Goal: Information Seeking & Learning: Find specific fact

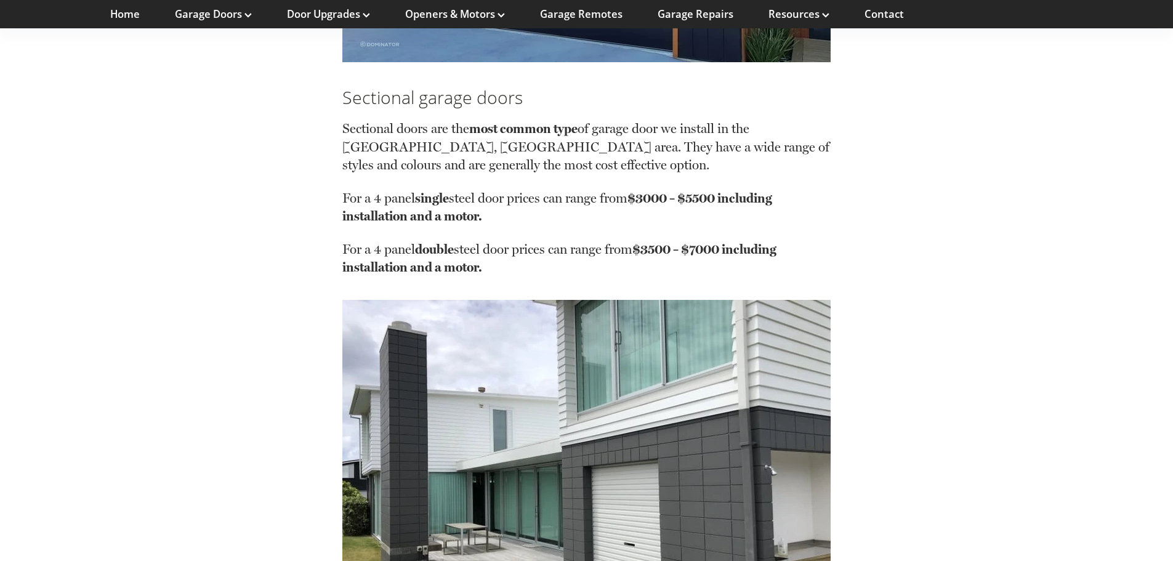
scroll to position [1786, 0]
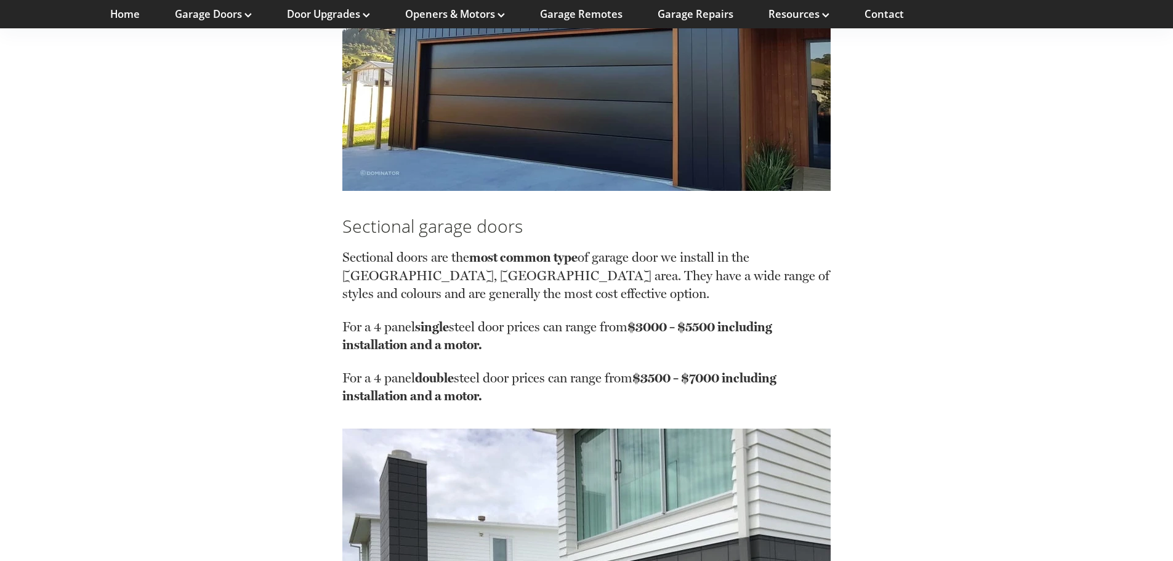
drag, startPoint x: 682, startPoint y: 346, endPoint x: 654, endPoint y: 333, distance: 30.9
click at [682, 346] on p "For a 4 panel single steel door prices can range from $3000 – $5500 including i…" at bounding box center [586, 343] width 488 height 51
drag, startPoint x: 653, startPoint y: 332, endPoint x: 649, endPoint y: 345, distance: 13.5
click at [649, 345] on p "For a 4 panel single steel door prices can range from $3000 – $5500 including i…" at bounding box center [586, 343] width 488 height 51
click at [379, 344] on strong "$3000 – $5500 including installation and a motor." at bounding box center [557, 336] width 430 height 34
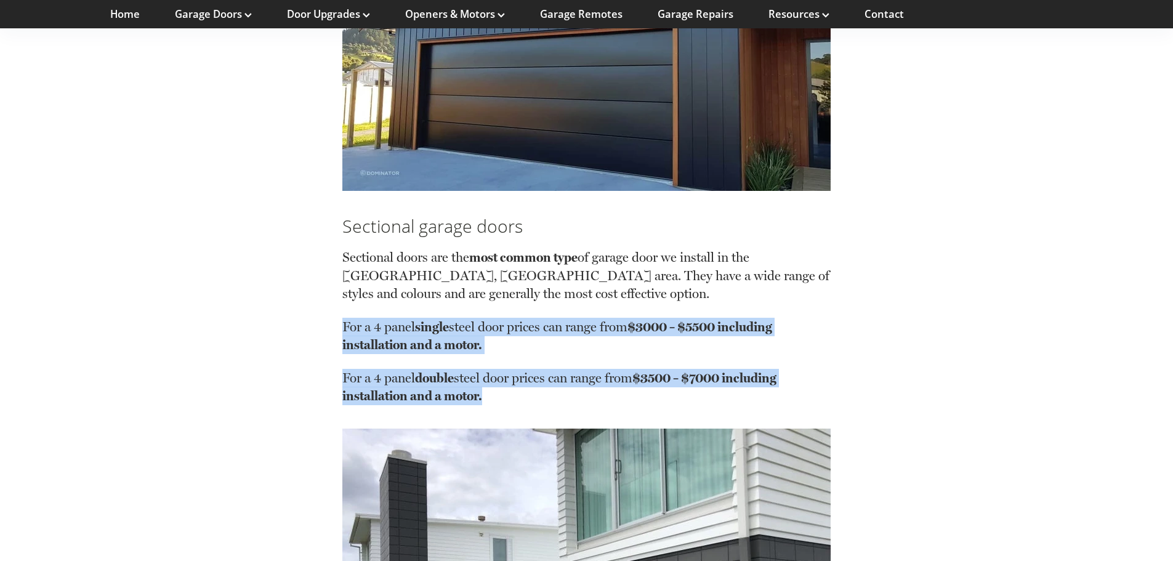
drag, startPoint x: 341, startPoint y: 322, endPoint x: 487, endPoint y: 404, distance: 168.2
copy div "For a 4 panel single steel door prices can range from $3000 – $5500 including i…"
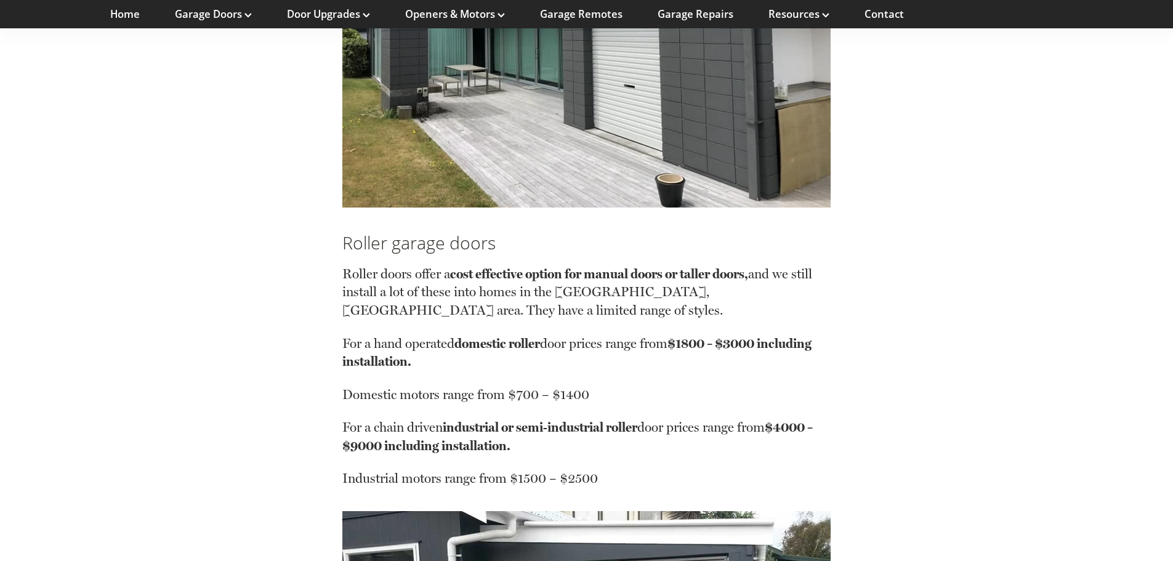
scroll to position [2402, 0]
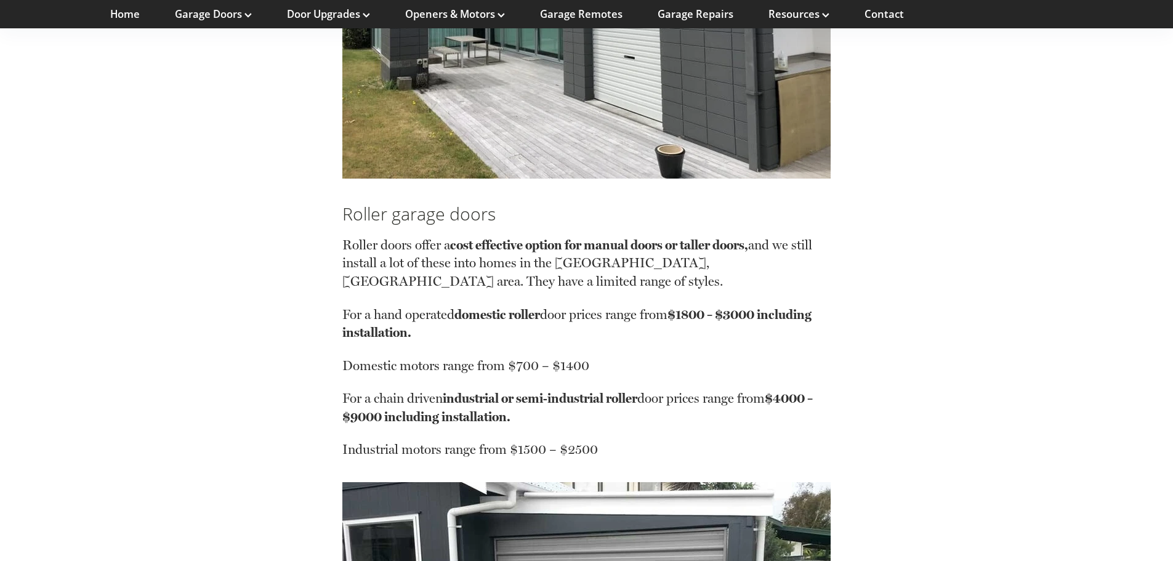
drag, startPoint x: 490, startPoint y: 397, endPoint x: 498, endPoint y: 376, distance: 22.6
click at [490, 398] on strong "industrial or semi-industrial roller" at bounding box center [540, 398] width 195 height 15
drag, startPoint x: 587, startPoint y: 362, endPoint x: 333, endPoint y: 359, distance: 253.8
copy p "Domestic motors range from $700 – $1400"
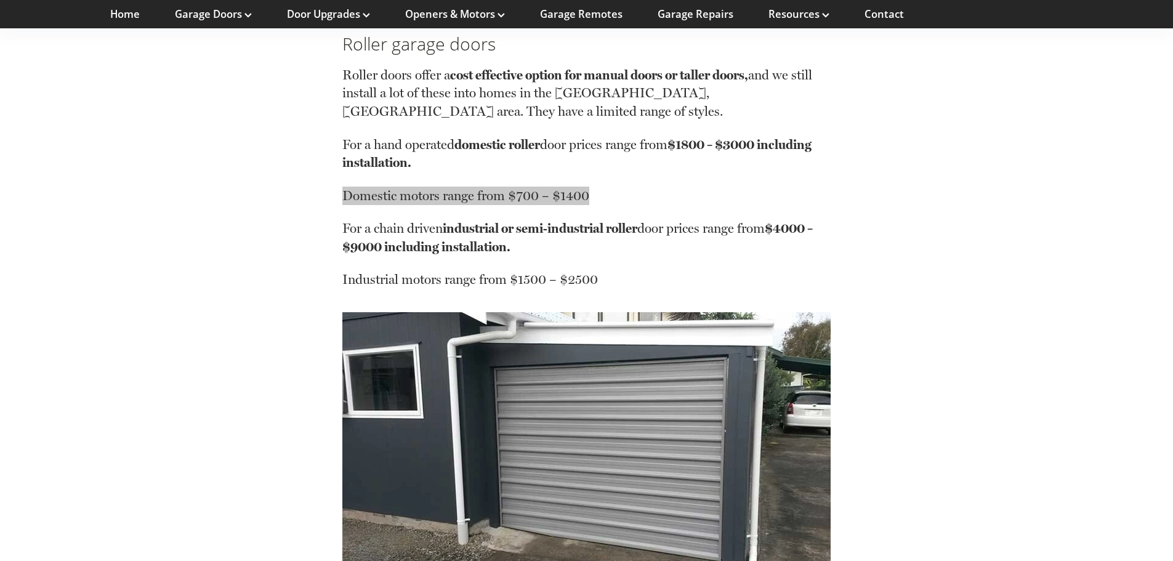
scroll to position [2587, 0]
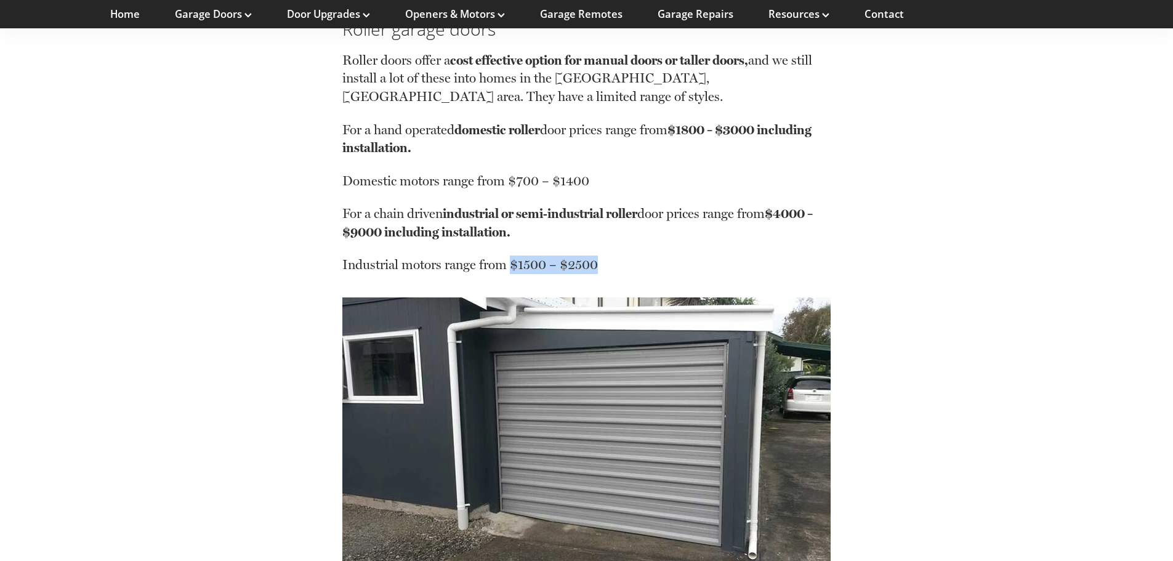
drag, startPoint x: 527, startPoint y: 266, endPoint x: 613, endPoint y: 267, distance: 85.6
click at [613, 267] on p "Industrial motors range from $1500 – $2500" at bounding box center [586, 265] width 488 height 18
copy p "$1500 – $2500"
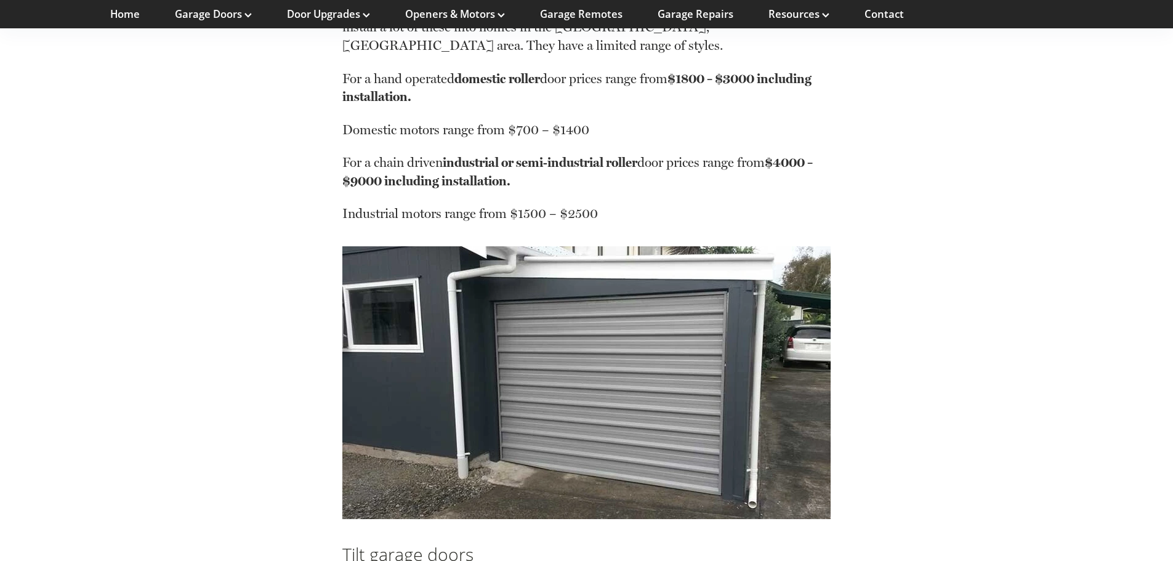
scroll to position [2649, 0]
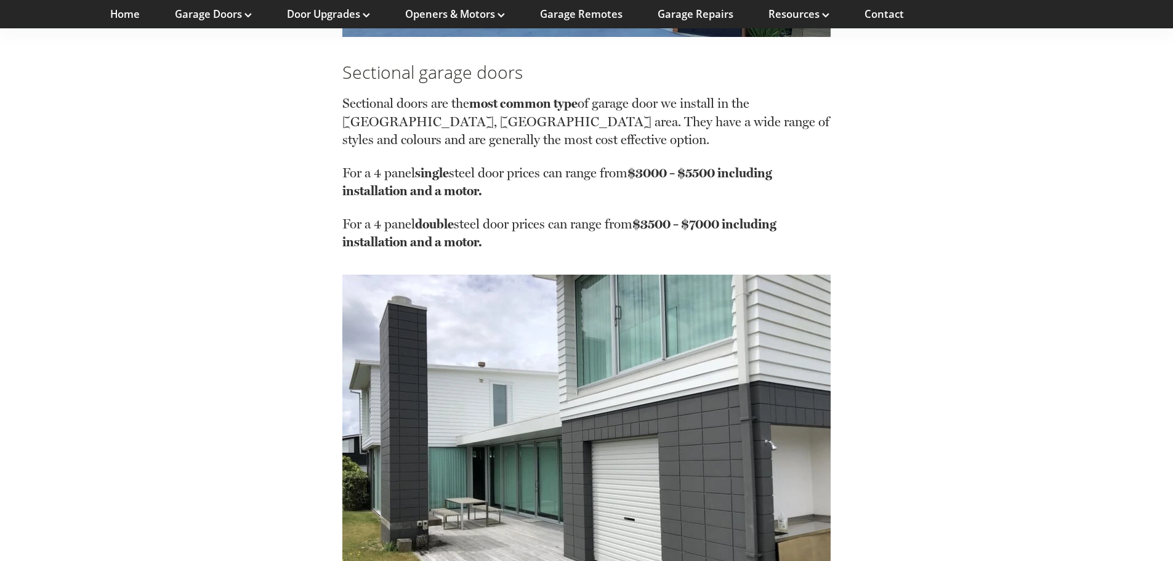
scroll to position [1848, 0]
